Goal: Communication & Community: Answer question/provide support

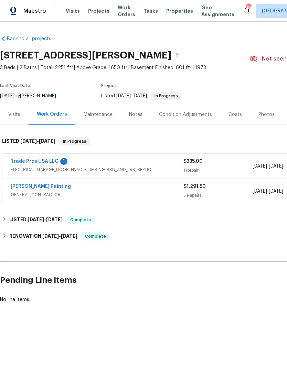
click at [41, 167] on span "ELECTRICAL, GARAGE_DOOR, HVAC, PLUMBING, BRN_AND_LRR, SEPTIC" at bounding box center [97, 169] width 173 height 7
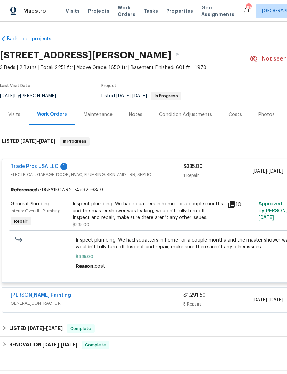
click at [24, 167] on link "Trade Pros USA LLC" at bounding box center [35, 166] width 48 height 5
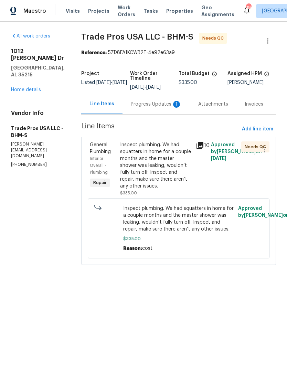
click at [144, 105] on div "Progress Updates 1" at bounding box center [156, 104] width 51 height 7
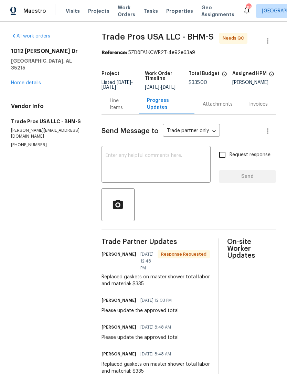
click at [180, 168] on textarea at bounding box center [156, 165] width 101 height 24
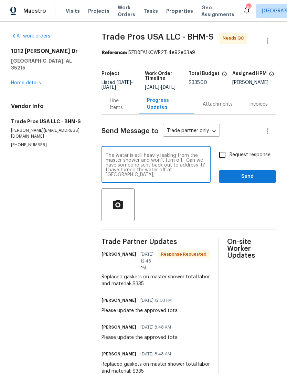
click at [136, 177] on textarea "The water is still heavily leaking from the master shower and won’t turn off. C…" at bounding box center [156, 165] width 101 height 24
click at [141, 173] on textarea "The water is still heavily leaking from the master shower and won’t turn off. C…" at bounding box center [156, 165] width 101 height 24
click at [138, 177] on textarea "The water is still heavily leaking from the master shower and won’t turn off. C…" at bounding box center [156, 165] width 101 height 24
type textarea "The water is still heavily leaking from the master shower and won’t turn off. C…"
click at [119, 206] on circle "button" at bounding box center [117, 204] width 3 height 3
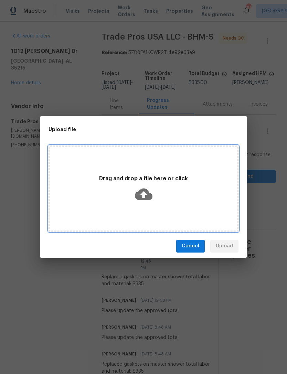
click at [147, 180] on p "Drag and drop a file here or click" at bounding box center [144, 178] width 188 height 7
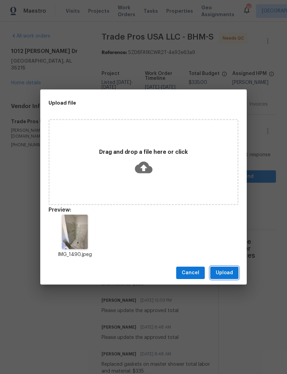
click at [229, 250] on span "Upload" at bounding box center [224, 272] width 17 height 9
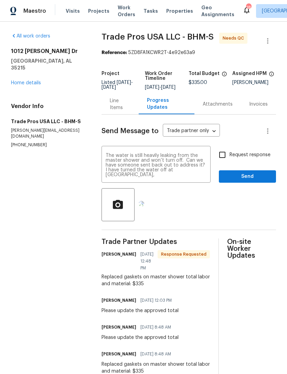
click at [240, 158] on span "Request response" at bounding box center [249, 154] width 41 height 7
click at [229, 161] on input "Request response" at bounding box center [222, 154] width 14 height 14
checkbox input "true"
click at [243, 183] on button "Send" at bounding box center [247, 176] width 57 height 13
